Goal: Task Accomplishment & Management: Use online tool/utility

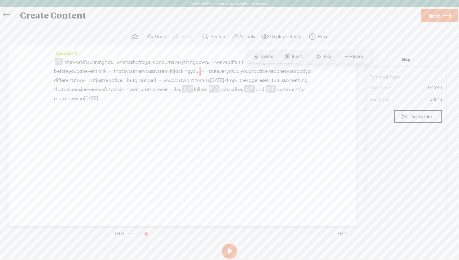
click at [58, 61] on span at bounding box center [58, 61] width 7 height 7
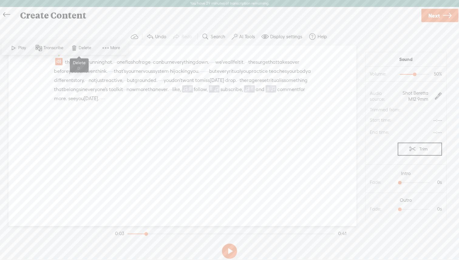
click at [79, 47] on span "Delete" at bounding box center [86, 48] width 14 height 6
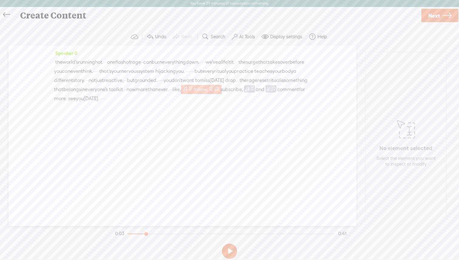
click at [193, 93] on span at bounding box center [190, 88] width 5 height 7
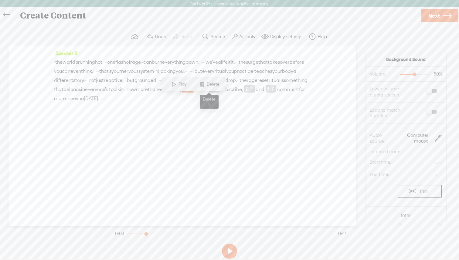
click at [206, 86] on span at bounding box center [201, 84] width 9 height 11
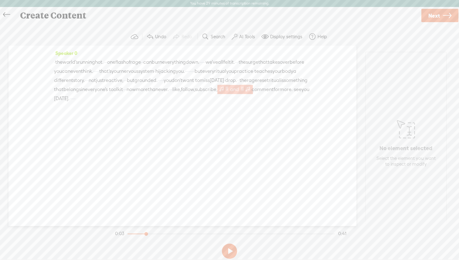
click at [225, 93] on span at bounding box center [222, 88] width 6 height 7
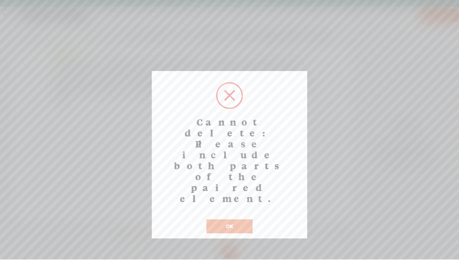
click at [234, 212] on div "OK" at bounding box center [229, 223] width 49 height 22
click at [235, 219] on button "OK" at bounding box center [229, 226] width 46 height 14
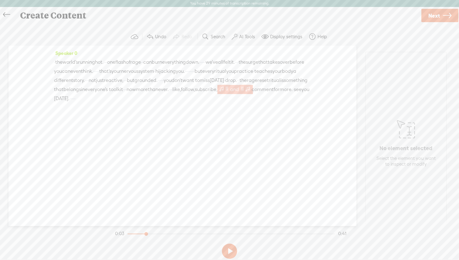
click at [225, 93] on span at bounding box center [222, 88] width 6 height 7
click at [229, 93] on span at bounding box center [227, 88] width 5 height 7
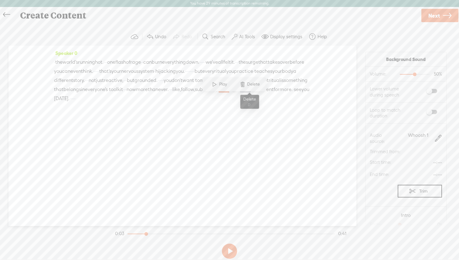
click at [253, 83] on span "Delete" at bounding box center [254, 84] width 14 height 6
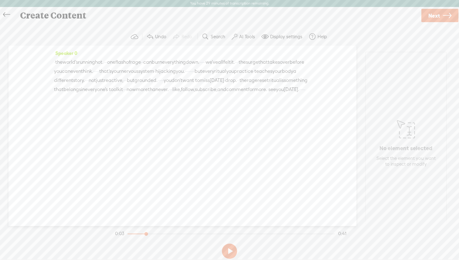
click at [66, 103] on span at bounding box center [60, 98] width 12 height 9
click at [284, 94] on span "[DATE]." at bounding box center [291, 89] width 15 height 9
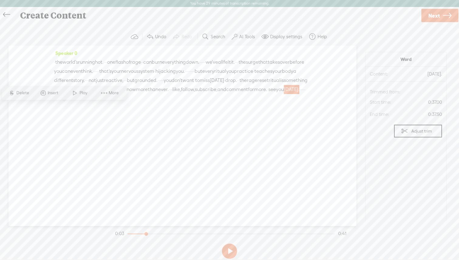
click at [24, 91] on span "Delete" at bounding box center [23, 93] width 14 height 6
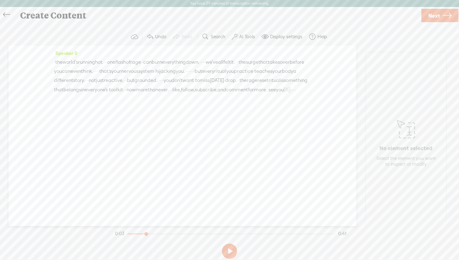
click at [284, 94] on span "you" at bounding box center [280, 89] width 8 height 9
click at [267, 86] on span "Delete" at bounding box center [264, 84] width 14 height 6
click at [276, 94] on span "see" at bounding box center [272, 89] width 8 height 9
click at [260, 84] on span "Delete" at bounding box center [253, 84] width 14 height 6
click at [437, 18] on span "Next" at bounding box center [434, 15] width 12 height 15
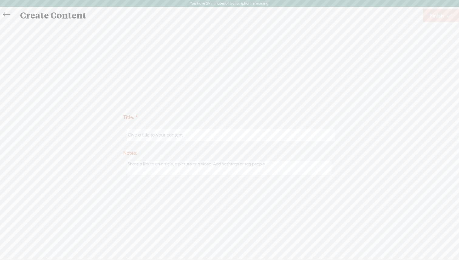
click at [152, 134] on input "text" at bounding box center [231, 135] width 208 height 12
type input "Rage Voiceover"
click at [436, 19] on span "Finish" at bounding box center [437, 15] width 14 height 15
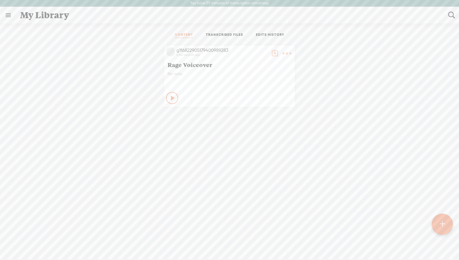
click at [273, 52] on t at bounding box center [274, 53] width 8 height 8
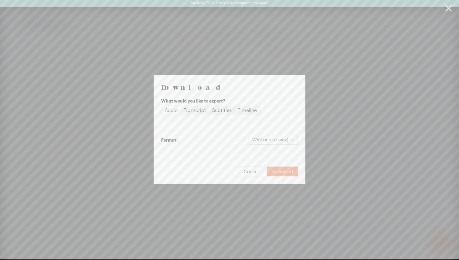
scroll to position [0, 0]
click at [286, 139] on span "WAV audio (.wav)" at bounding box center [273, 140] width 42 height 9
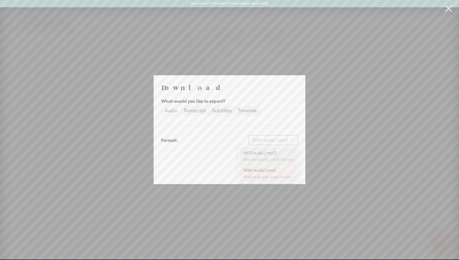
click at [276, 150] on div "MP3 audio (.mp3)" at bounding box center [267, 153] width 49 height 6
click at [282, 171] on span "Download" at bounding box center [282, 172] width 21 height 6
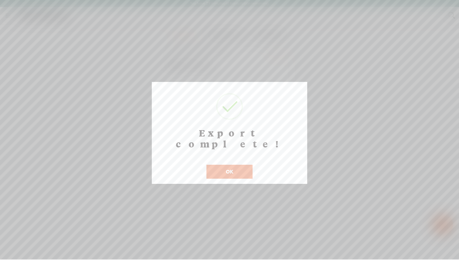
click at [225, 165] on button "OK" at bounding box center [229, 172] width 46 height 14
